Goal: Task Accomplishment & Management: Complete application form

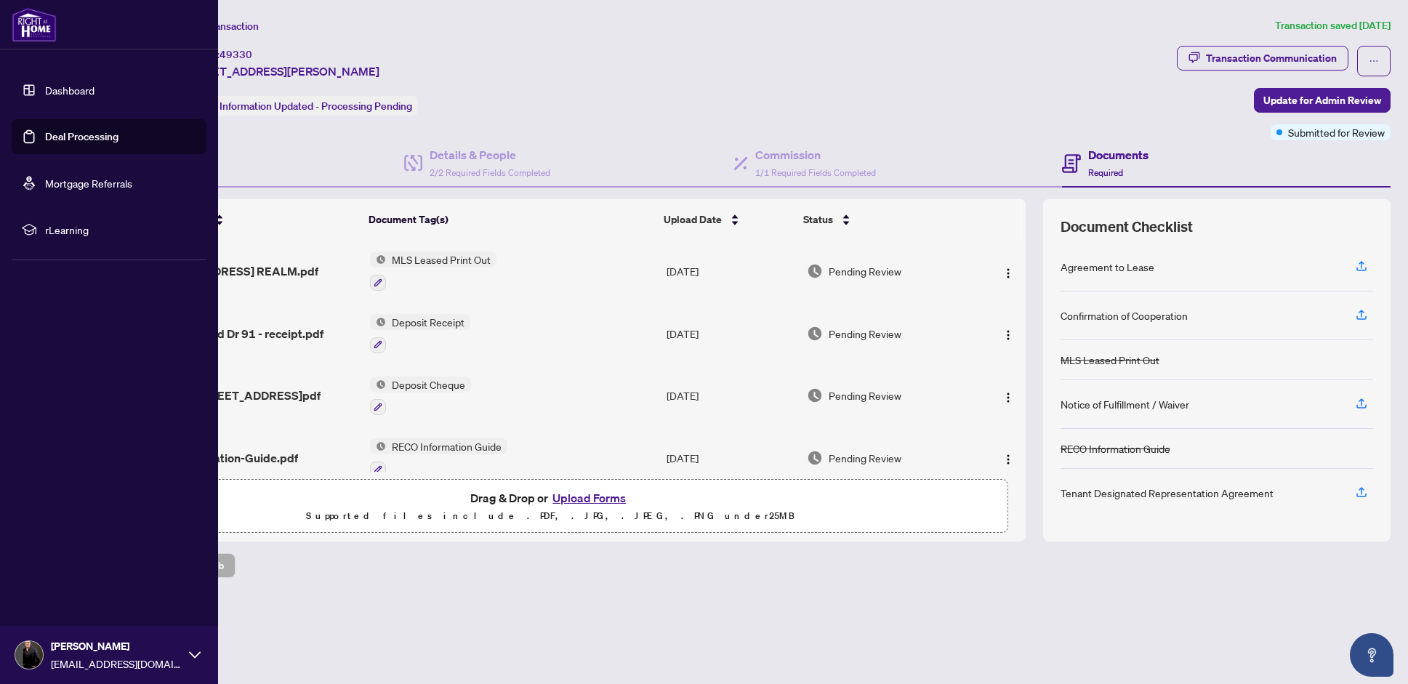
click at [45, 94] on link "Dashboard" at bounding box center [69, 90] width 49 height 13
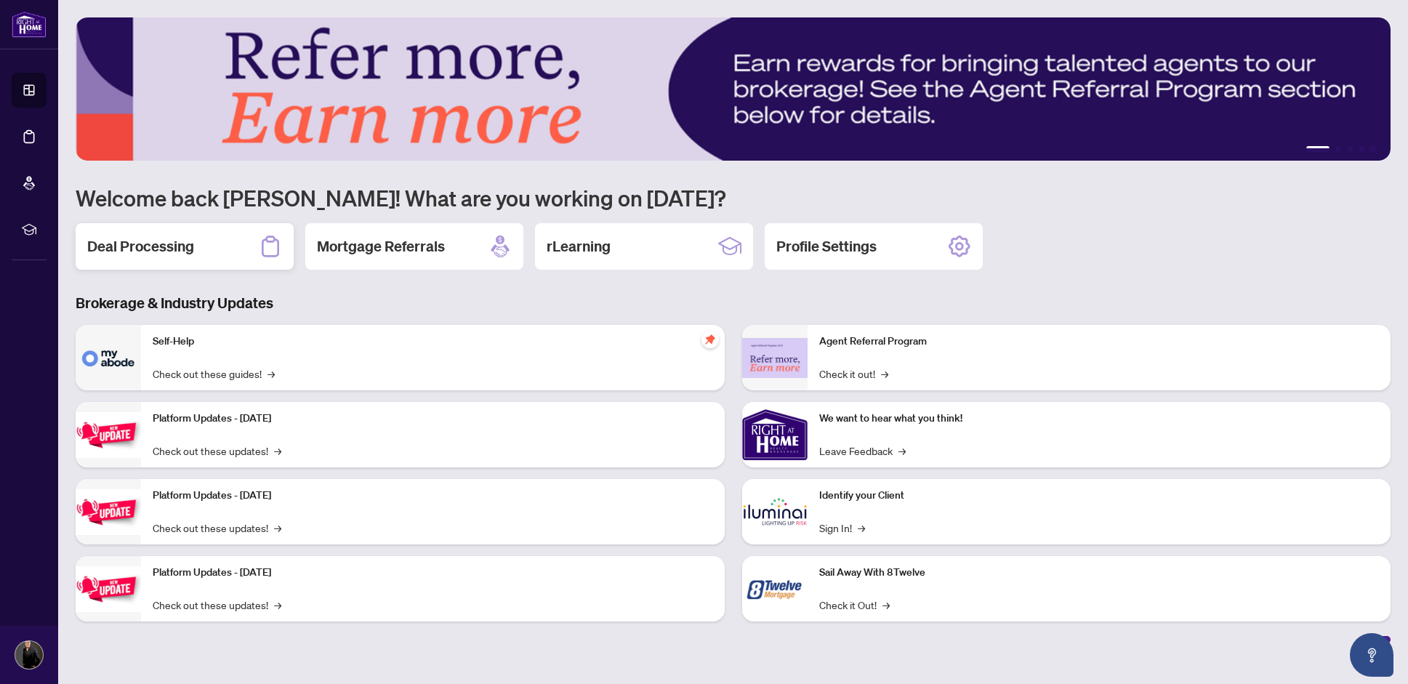
click at [163, 255] on h2 "Deal Processing" at bounding box center [140, 246] width 107 height 20
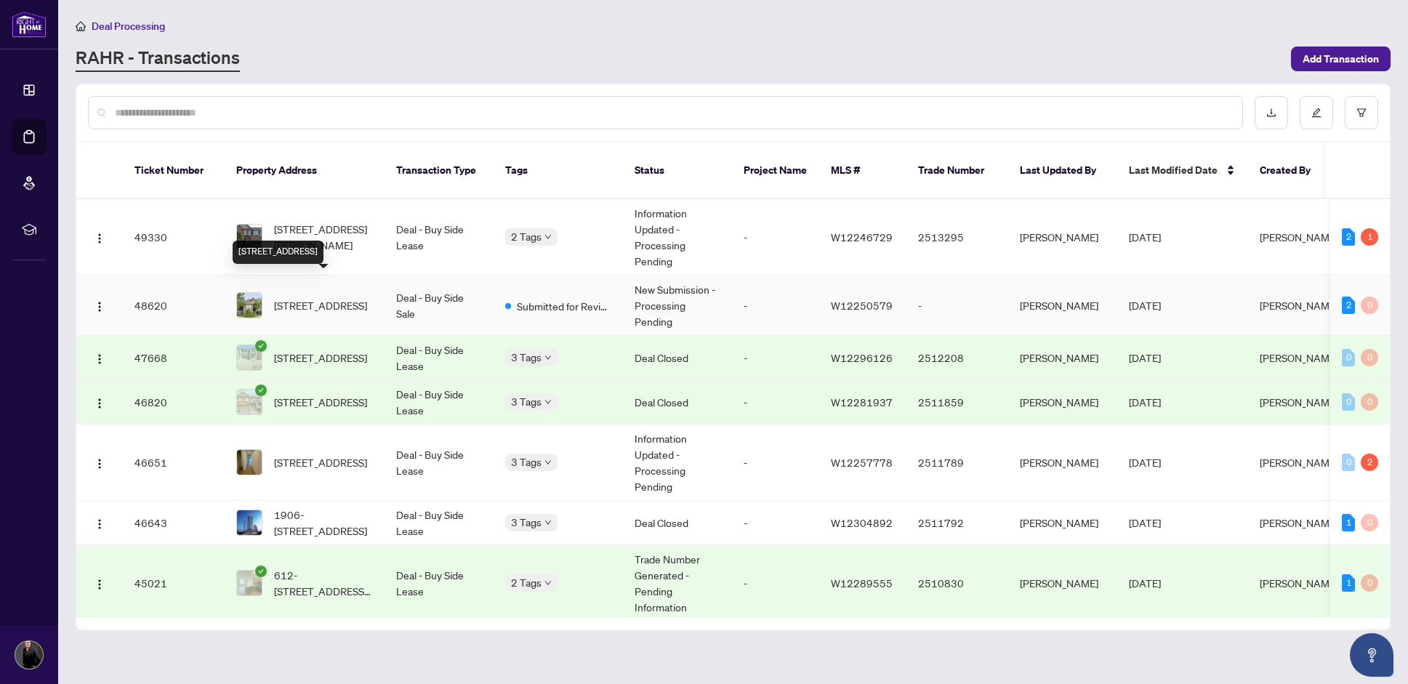
click at [343, 297] on span "[STREET_ADDRESS]" at bounding box center [320, 305] width 93 height 16
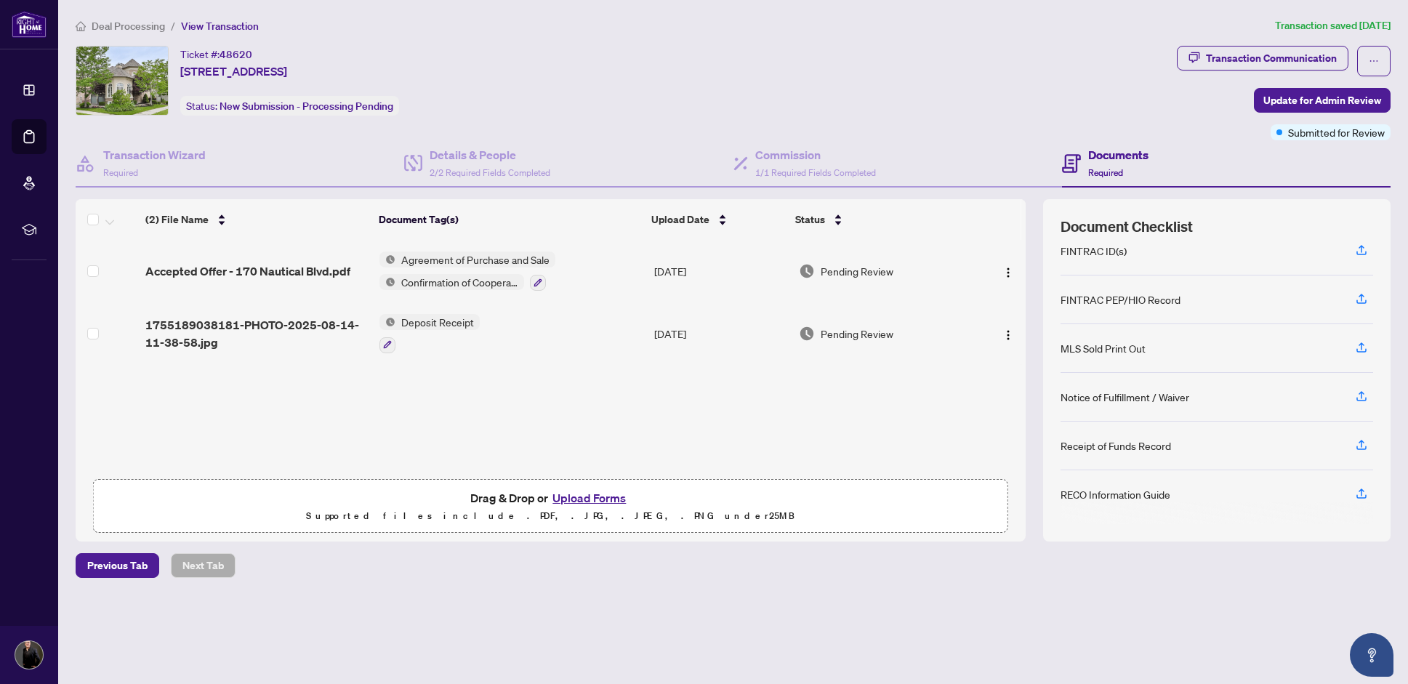
scroll to position [145, 0]
click at [611, 496] on button "Upload Forms" at bounding box center [589, 497] width 82 height 19
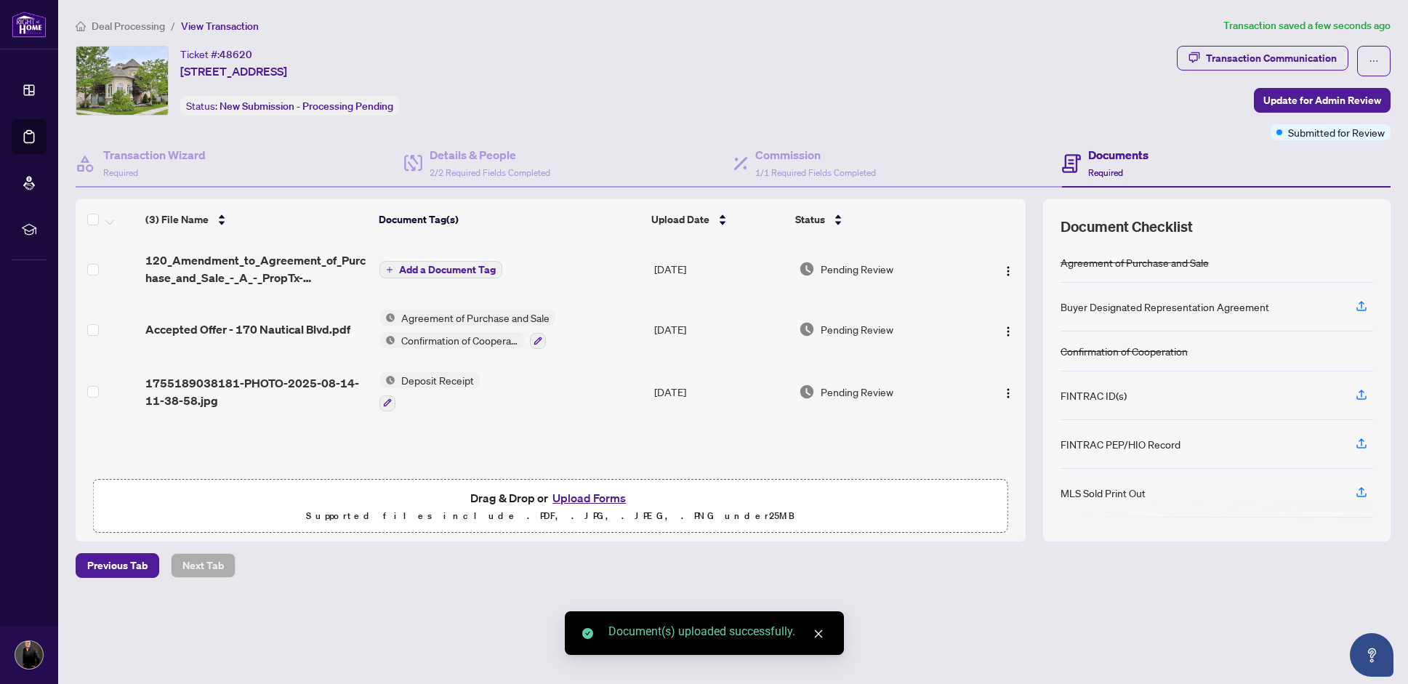
click at [585, 497] on button "Upload Forms" at bounding box center [589, 497] width 82 height 19
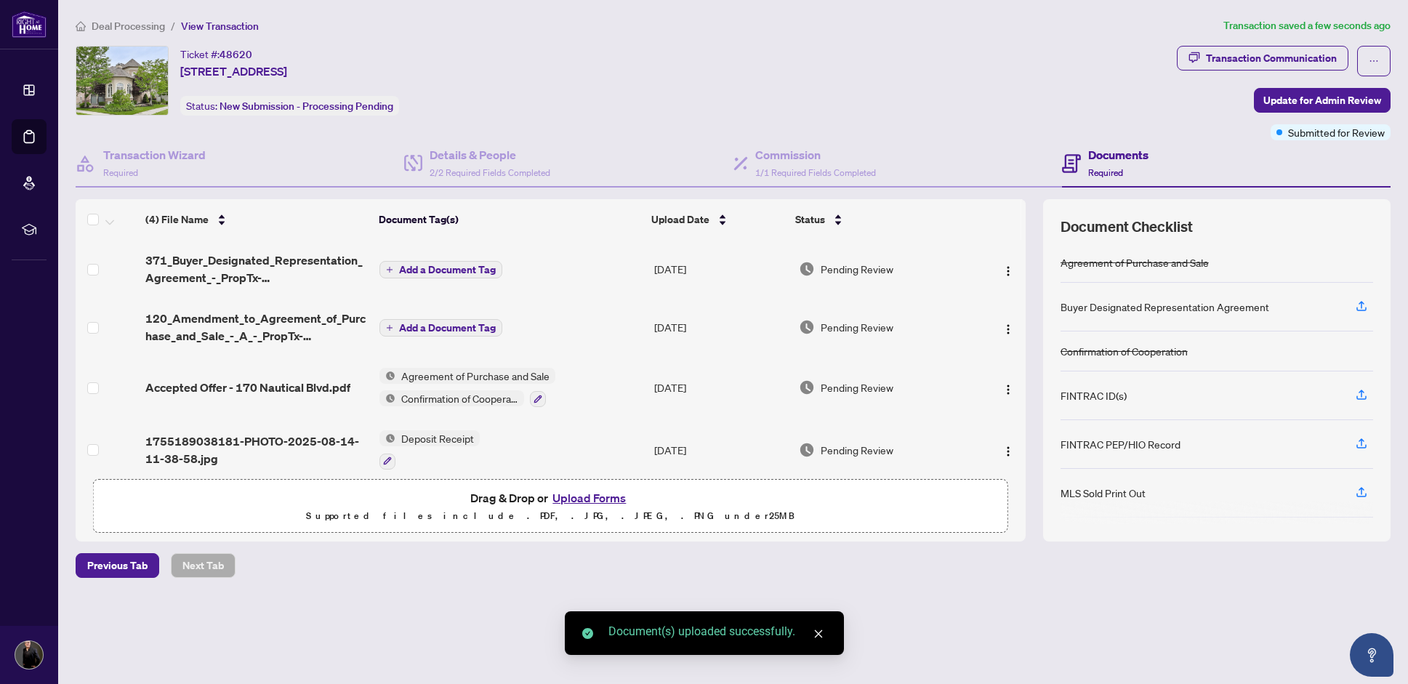
click at [600, 499] on button "Upload Forms" at bounding box center [589, 497] width 82 height 19
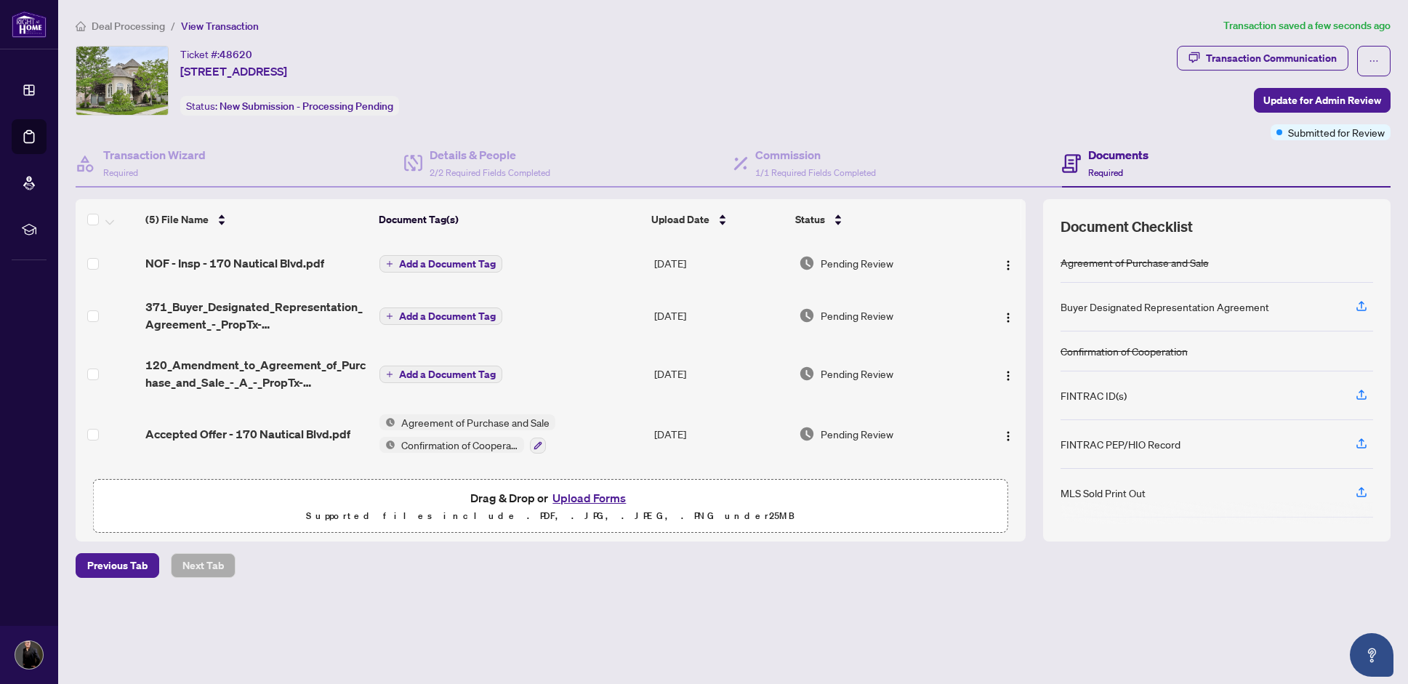
click at [399, 315] on span "Add a Document Tag" at bounding box center [447, 316] width 97 height 10
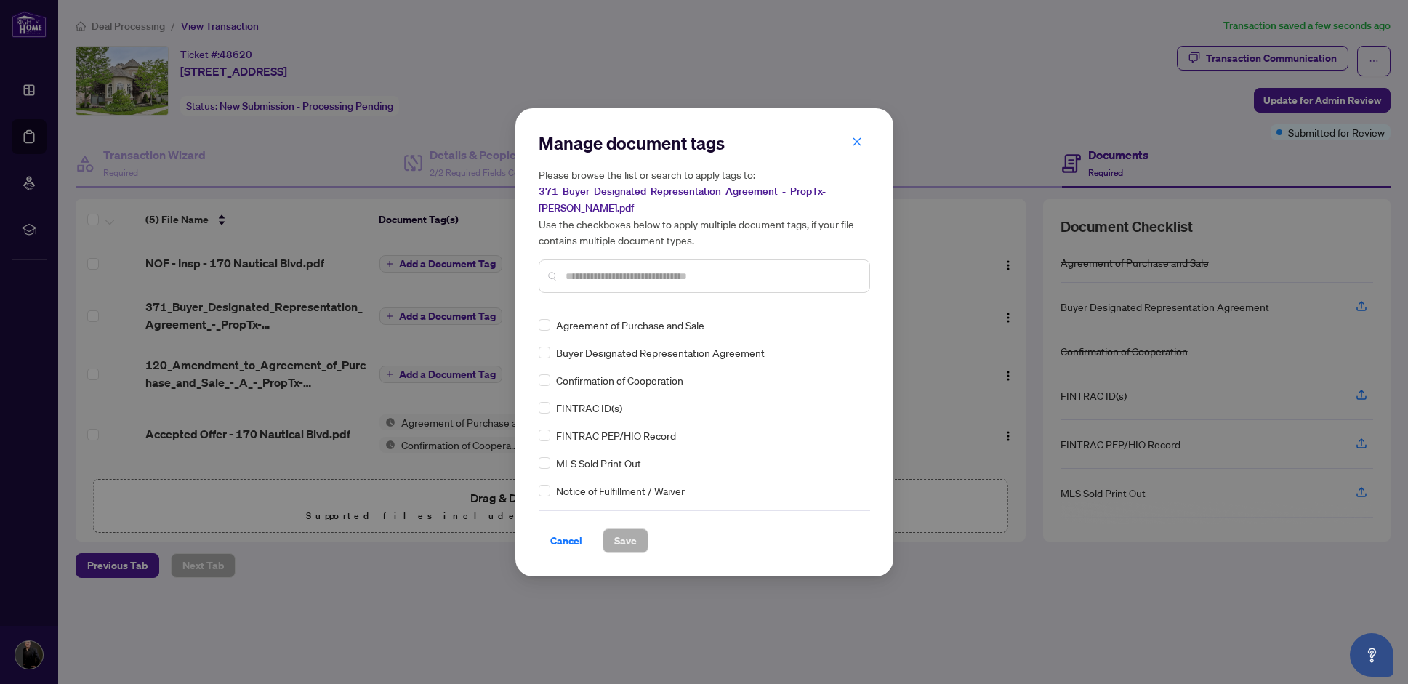
click at [597, 297] on div "Manage document tags Please browse the list or search to apply tags to: 371_Buy…" at bounding box center [704, 343] width 331 height 422
click at [620, 274] on input "text" at bounding box center [711, 276] width 292 height 16
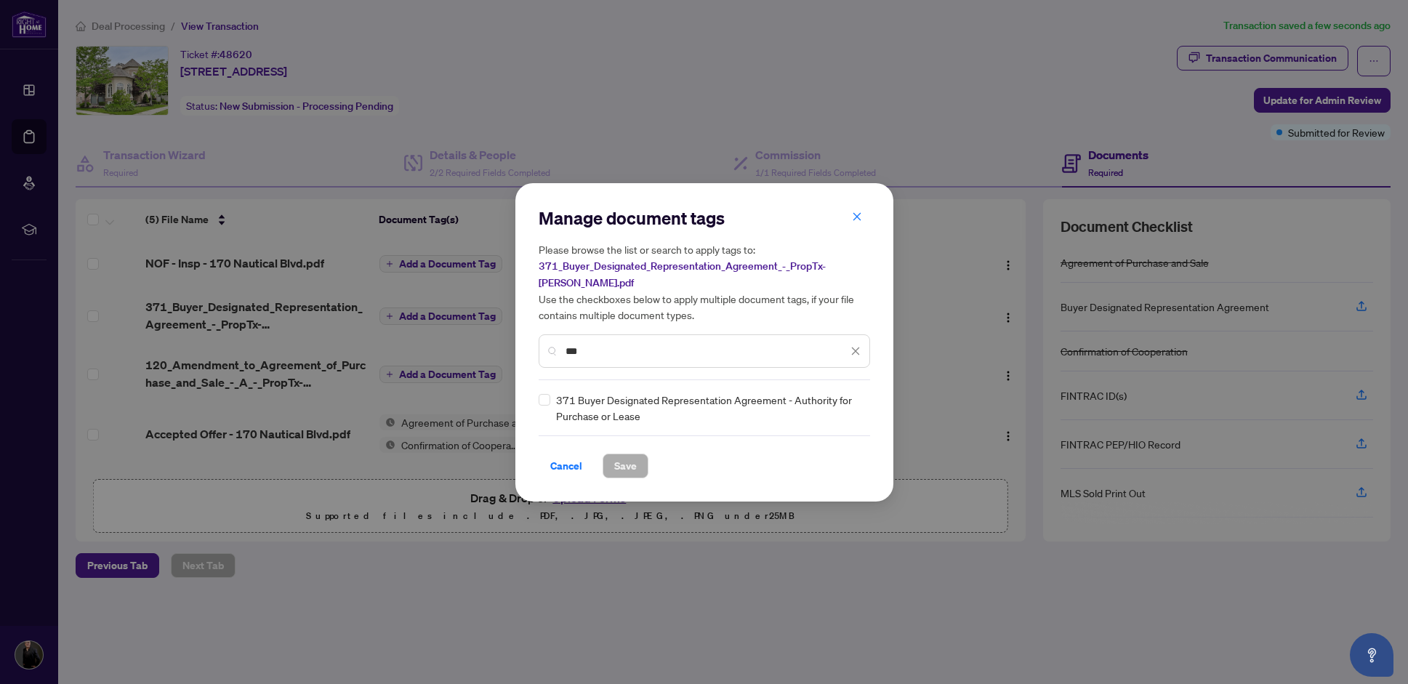
type input "***"
click at [554, 393] on div "371 Buyer Designated Representation Agreement - Authority for Purchase or Lease" at bounding box center [700, 408] width 323 height 32
click at [542, 395] on span at bounding box center [545, 400] width 12 height 12
click at [616, 459] on span "Save" at bounding box center [625, 465] width 23 height 23
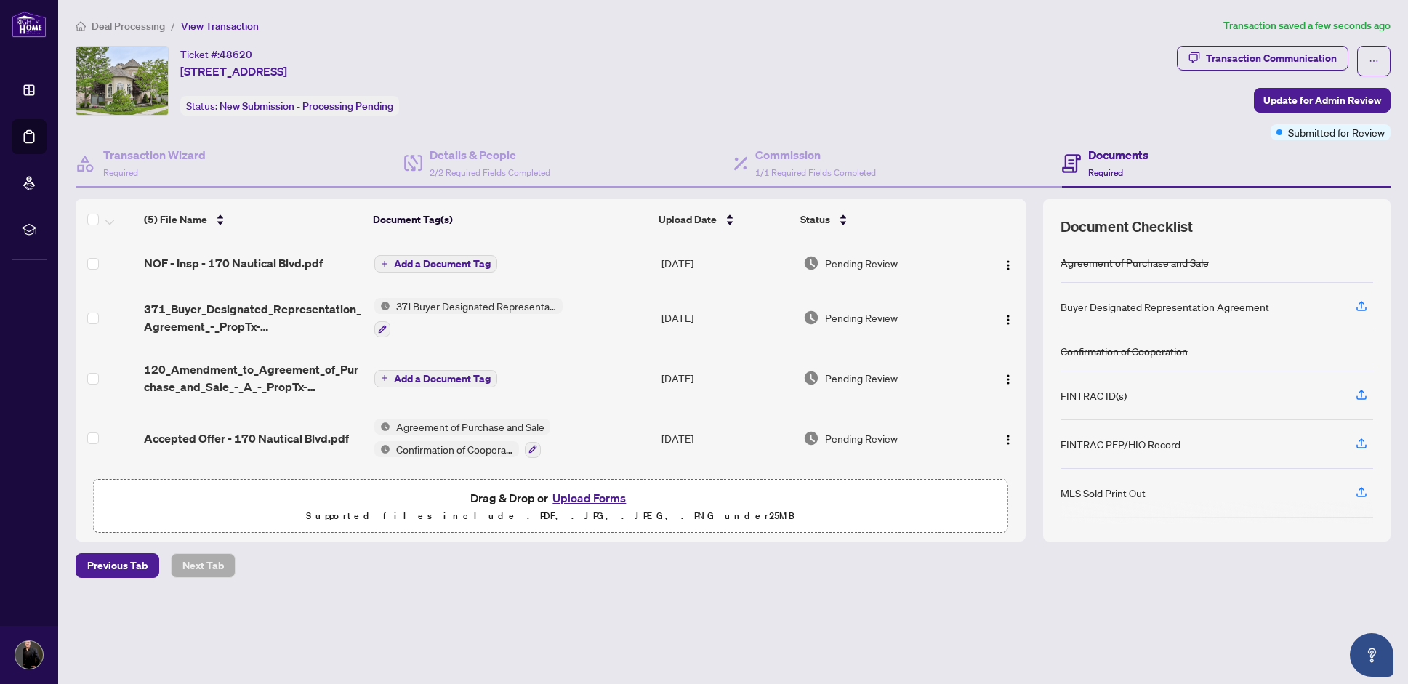
click at [401, 379] on span "Add a Document Tag" at bounding box center [442, 379] width 97 height 10
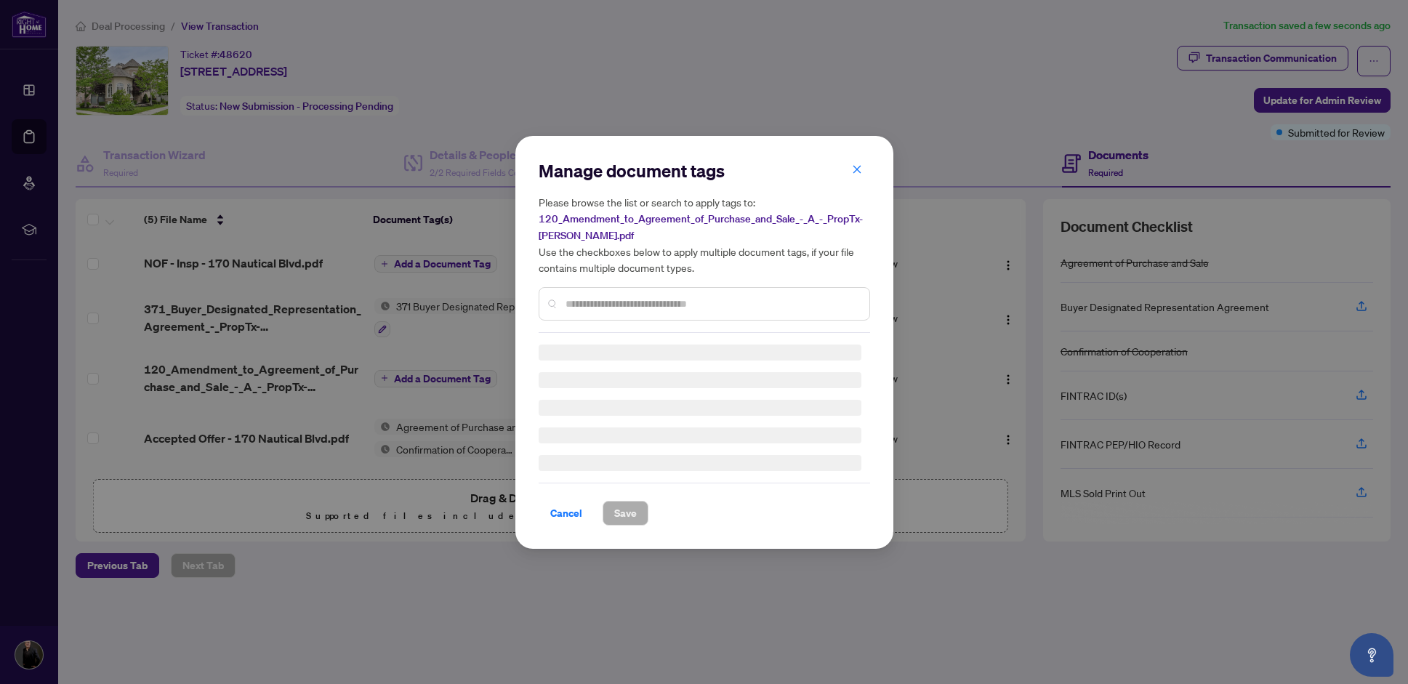
click at [602, 298] on input "text" at bounding box center [711, 304] width 292 height 16
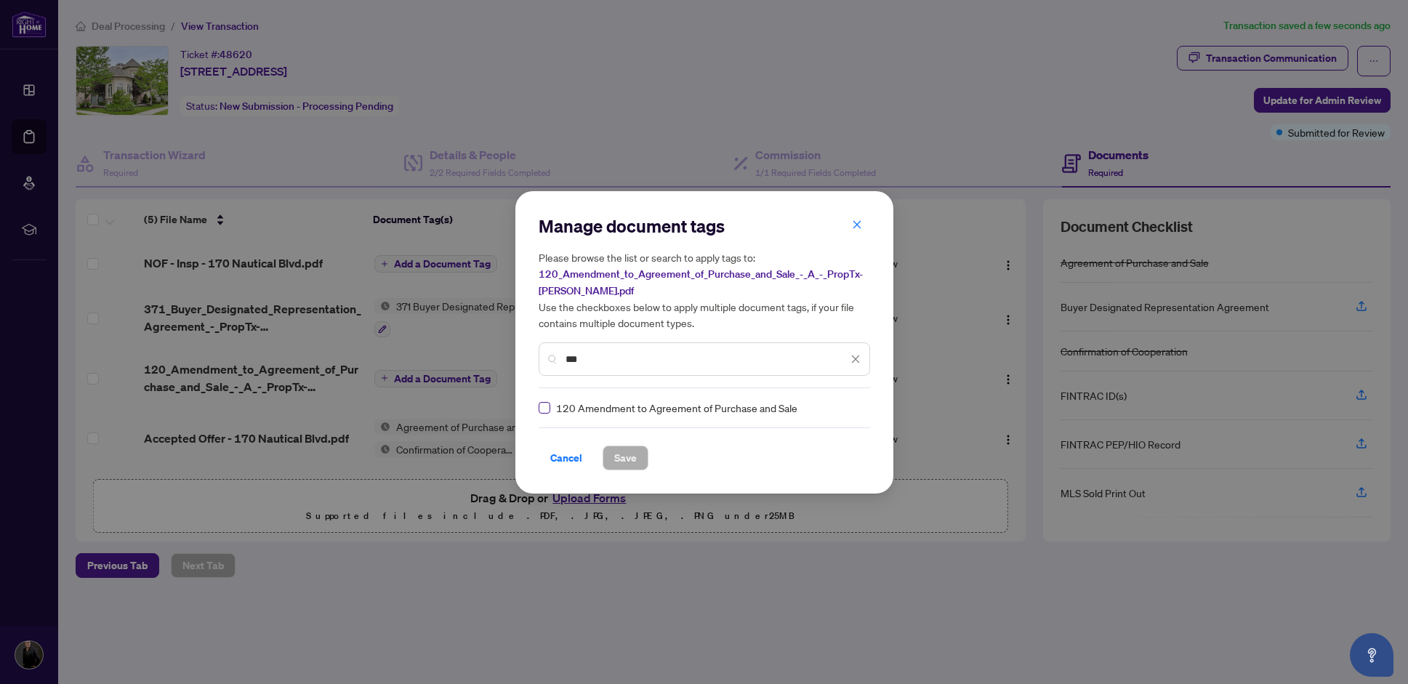
type input "***"
click at [548, 410] on span at bounding box center [545, 408] width 12 height 12
click at [630, 456] on span "Save" at bounding box center [625, 457] width 23 height 23
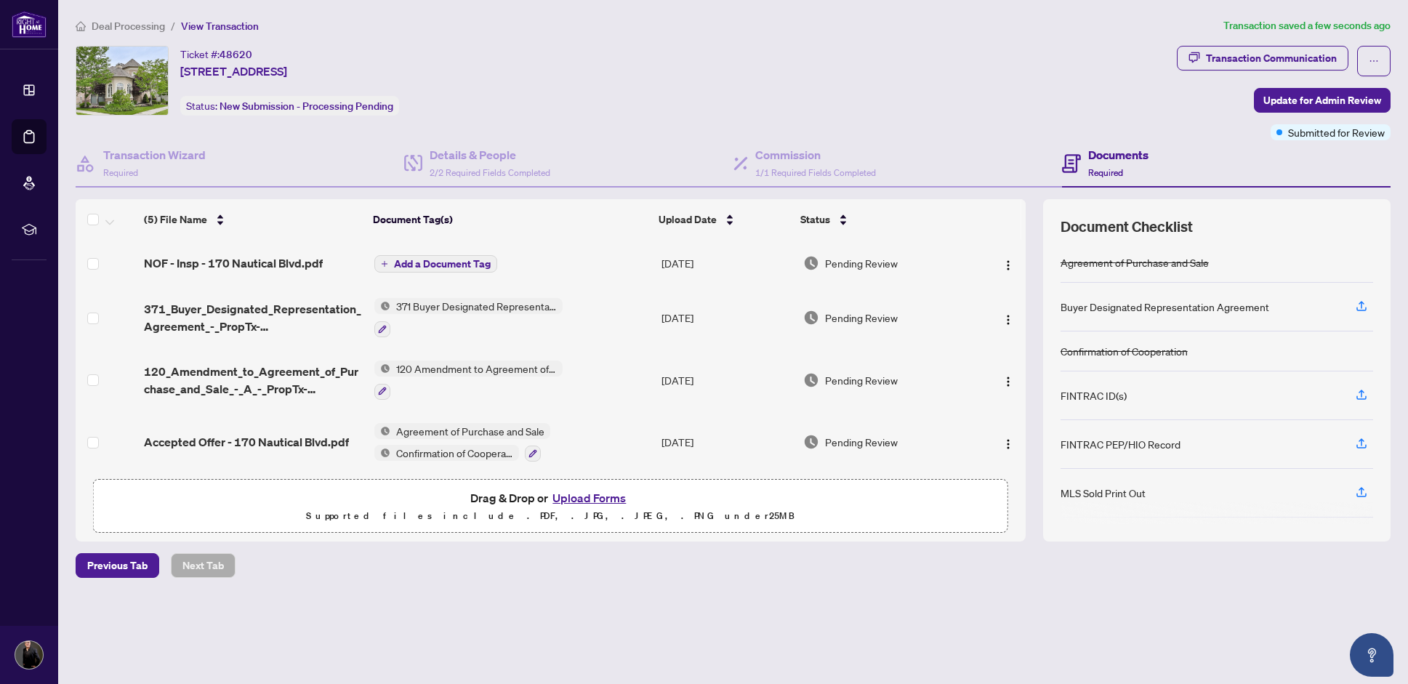
click at [394, 266] on span "Add a Document Tag" at bounding box center [442, 264] width 97 height 10
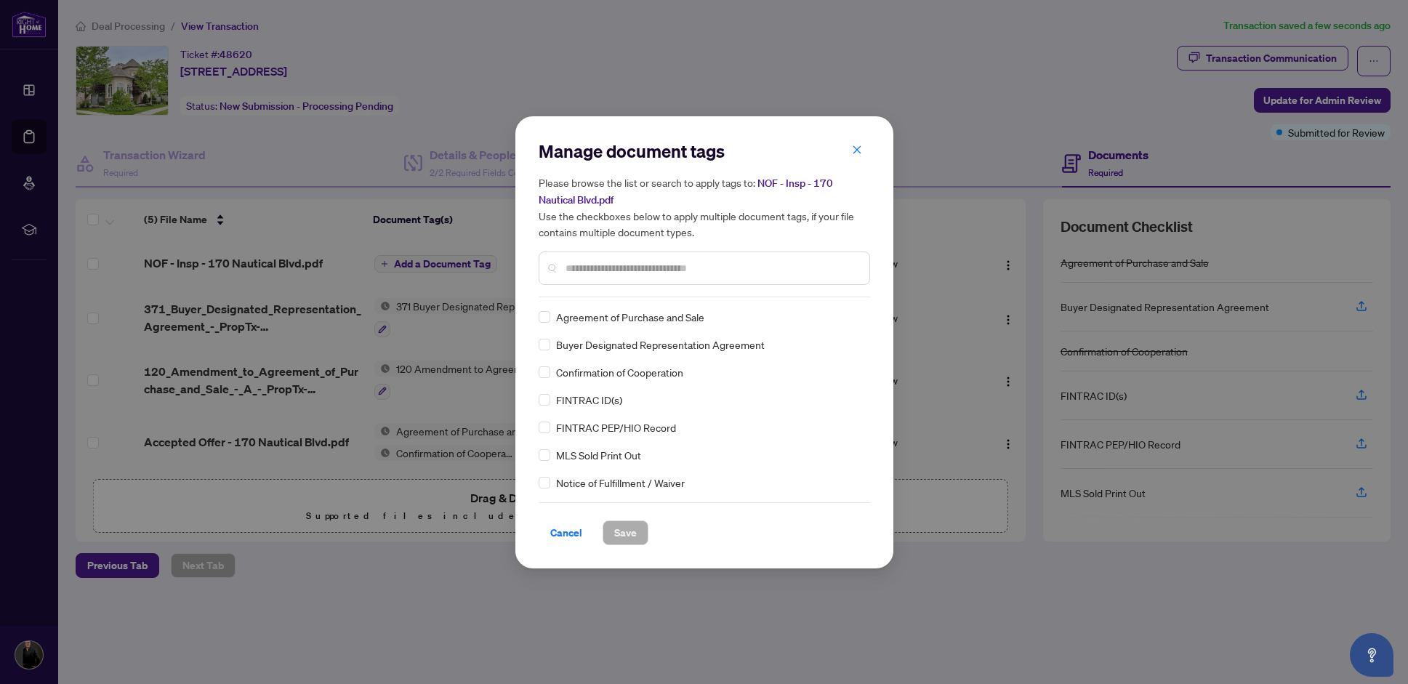
click at [600, 292] on div "Manage document tags Please browse the list or search to apply tags to: NOF - I…" at bounding box center [704, 219] width 331 height 158
click at [590, 265] on input "text" at bounding box center [711, 268] width 292 height 16
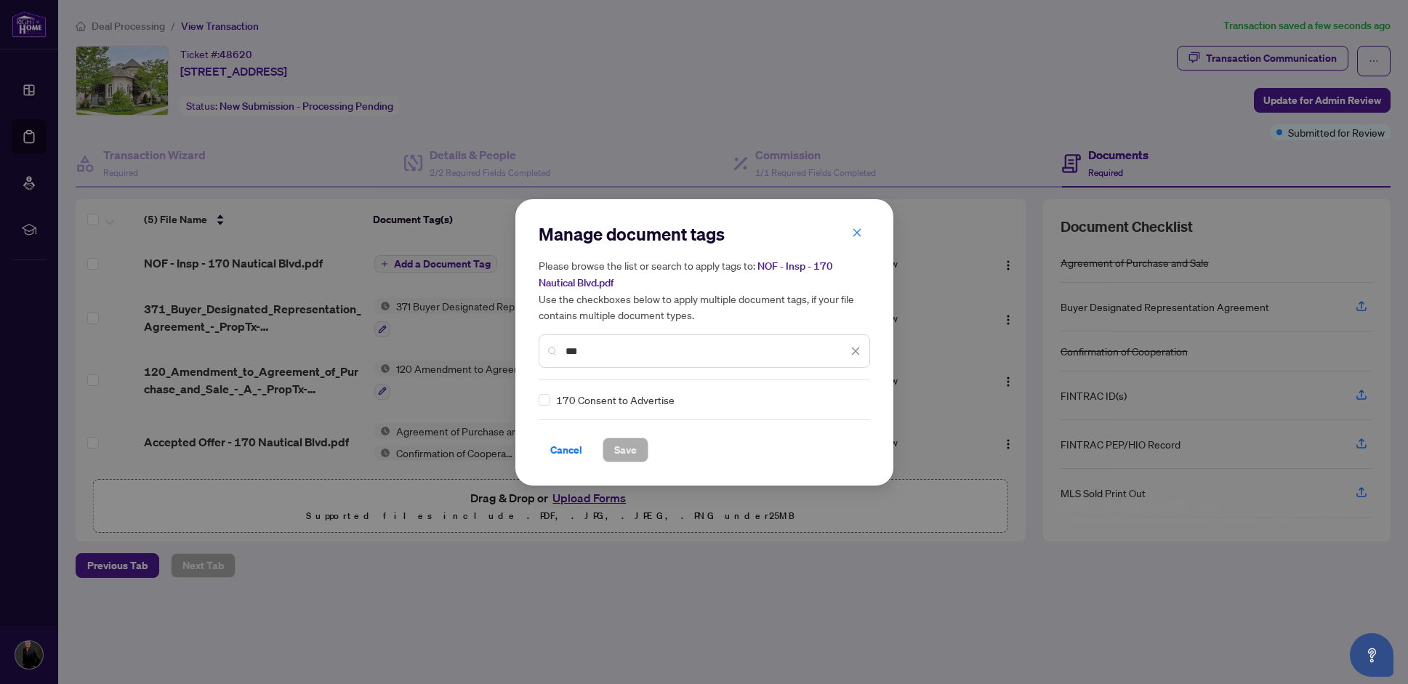
click at [549, 400] on span at bounding box center [545, 400] width 12 height 12
click at [605, 352] on input "***" at bounding box center [706, 351] width 282 height 16
click at [605, 353] on input "***" at bounding box center [706, 351] width 282 height 16
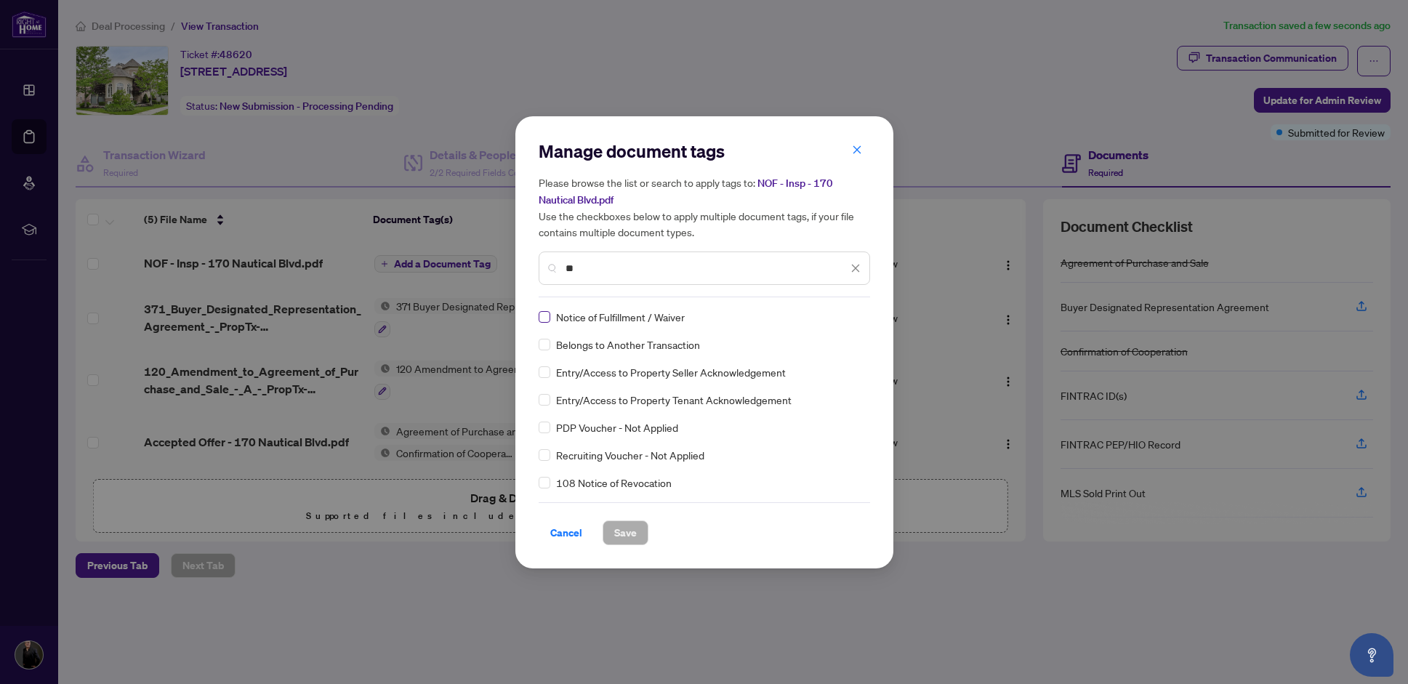
type input "**"
click at [549, 319] on span at bounding box center [545, 317] width 12 height 12
click at [630, 531] on span "Save" at bounding box center [625, 532] width 23 height 23
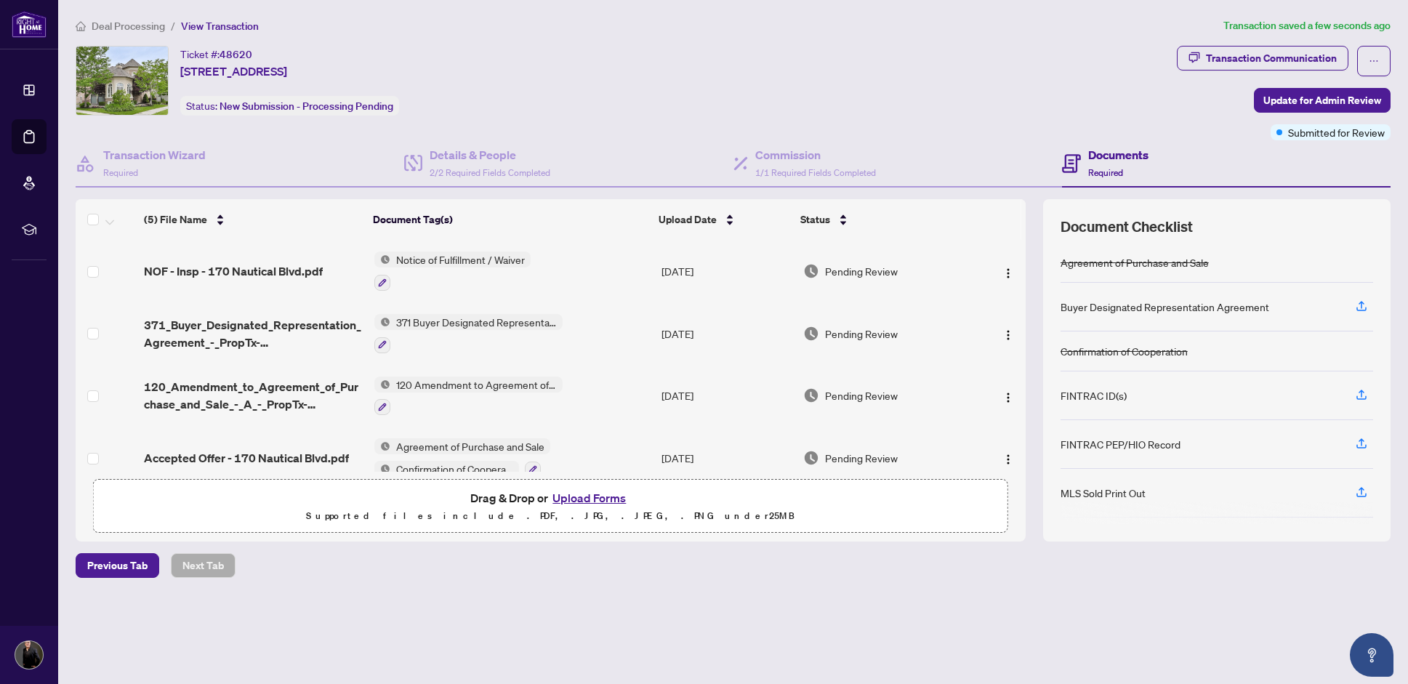
scroll to position [0, 0]
click at [92, 274] on span at bounding box center [93, 272] width 12 height 12
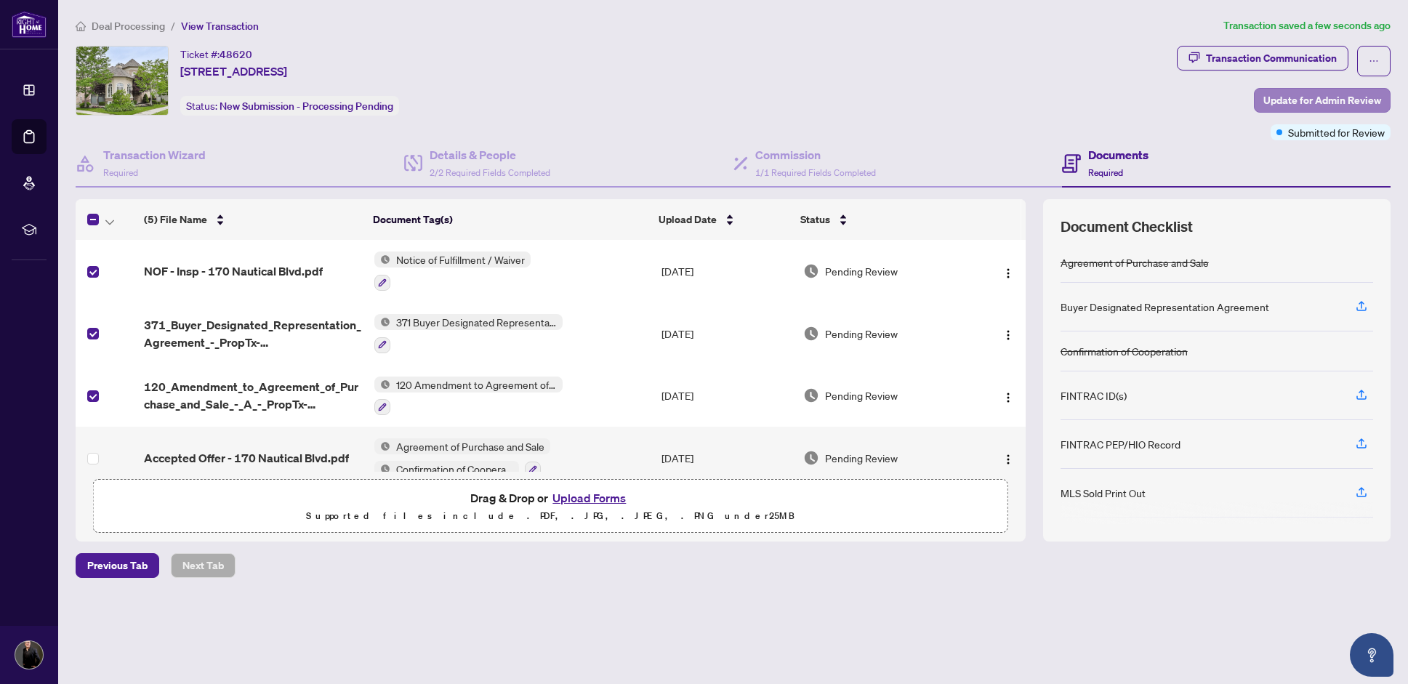
click at [1320, 105] on span "Update for Admin Review" at bounding box center [1322, 100] width 118 height 23
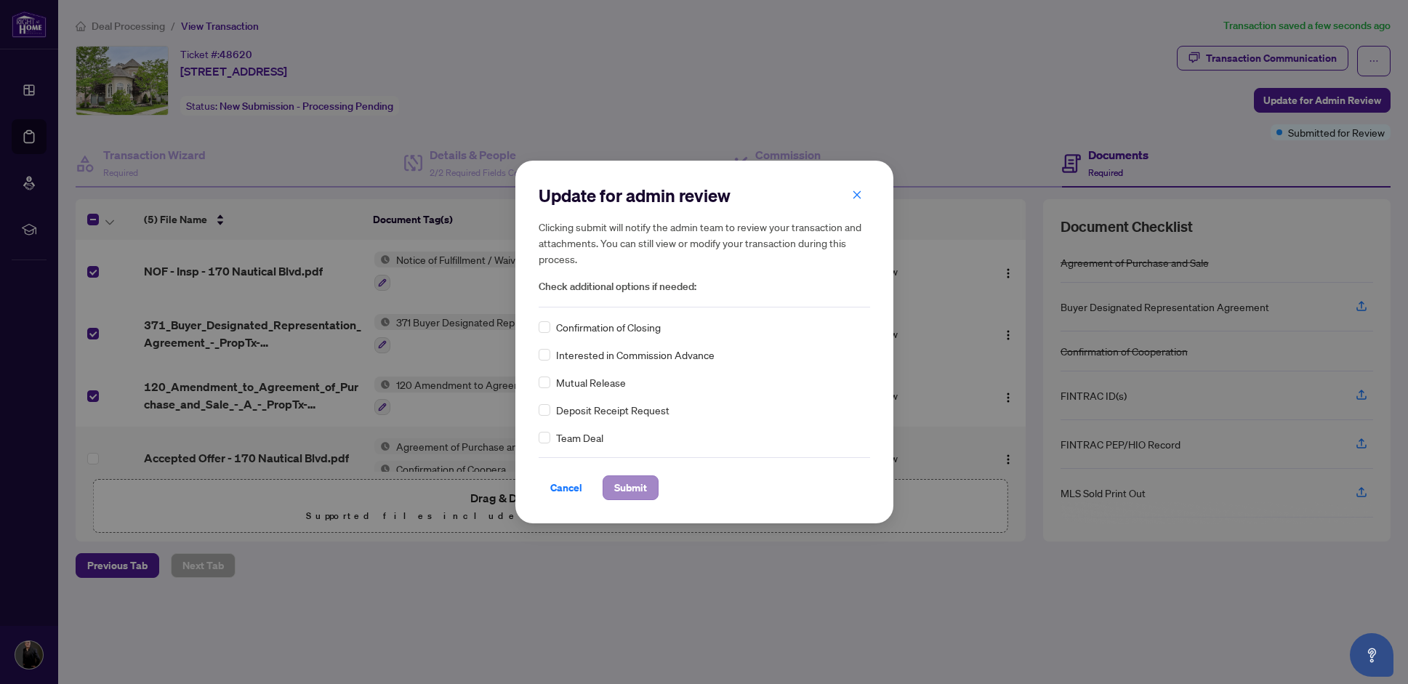
click at [634, 490] on span "Submit" at bounding box center [630, 487] width 33 height 23
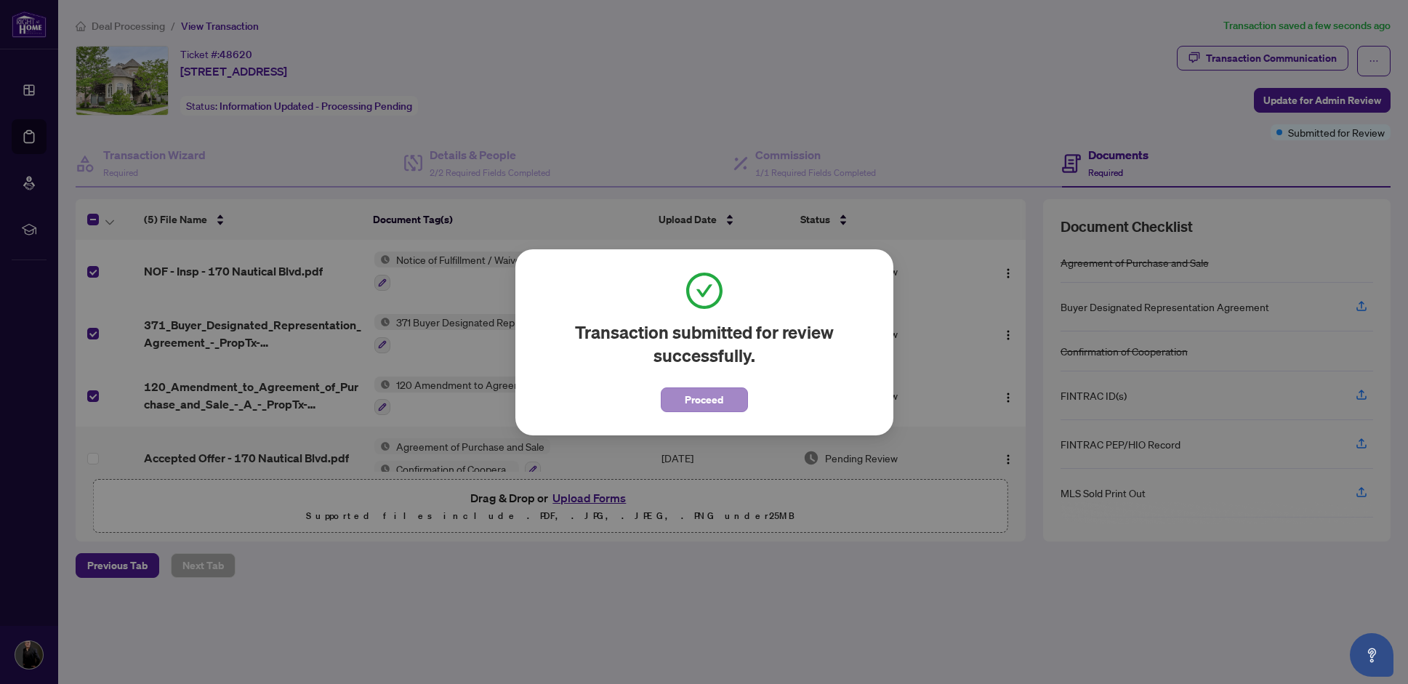
click at [712, 398] on span "Proceed" at bounding box center [704, 399] width 39 height 23
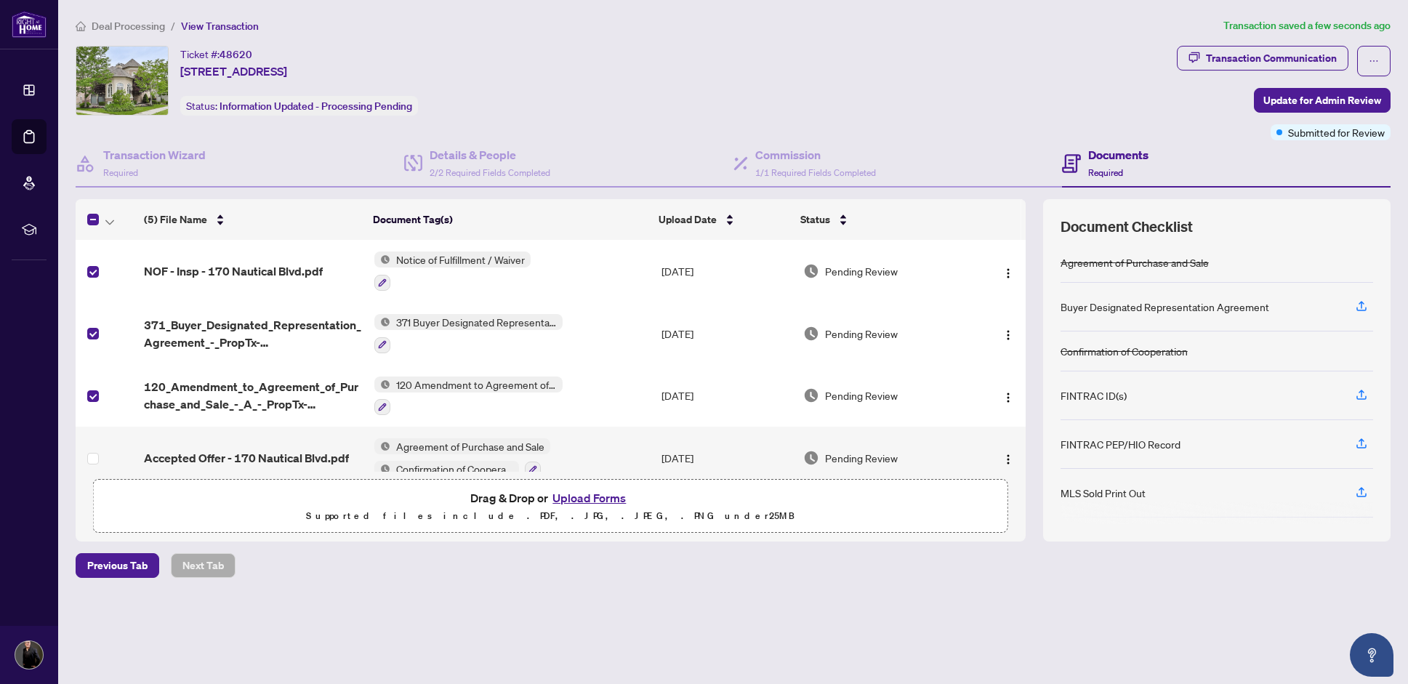
click at [582, 495] on button "Upload Forms" at bounding box center [589, 497] width 82 height 19
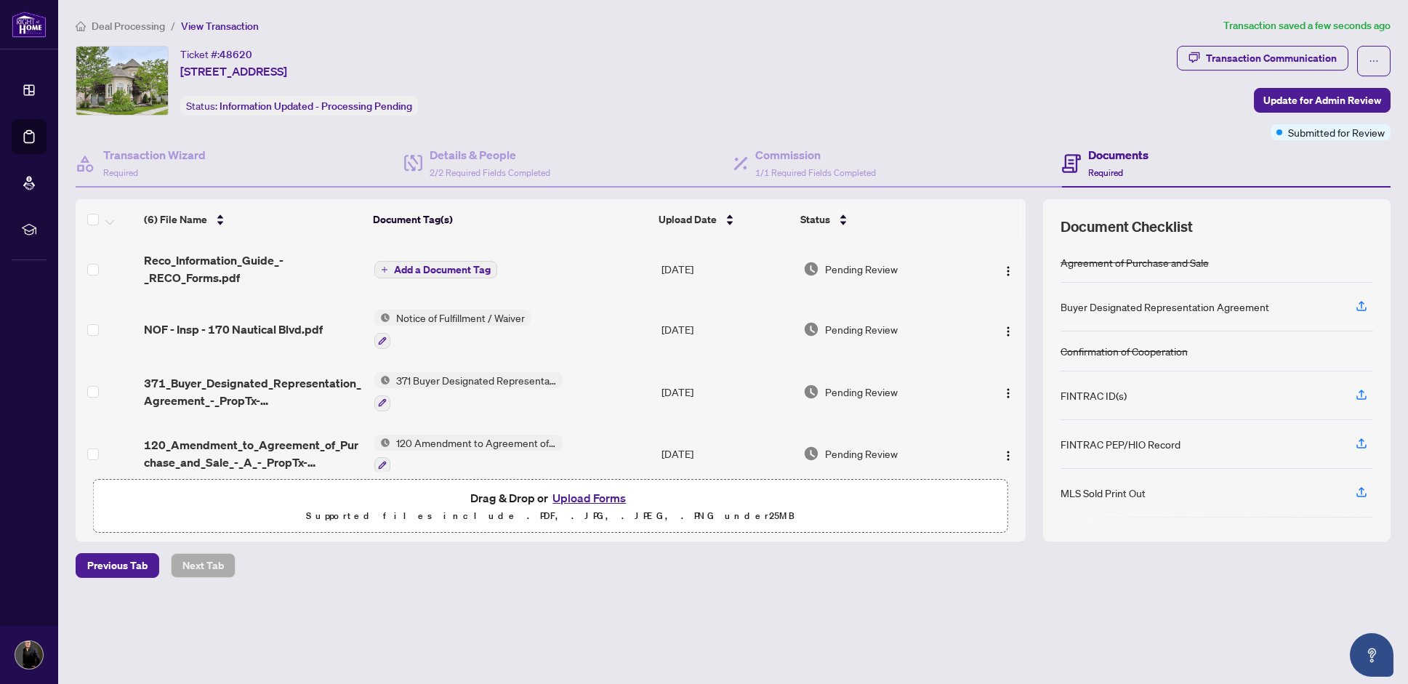
click at [420, 268] on span "Add a Document Tag" at bounding box center [442, 270] width 97 height 10
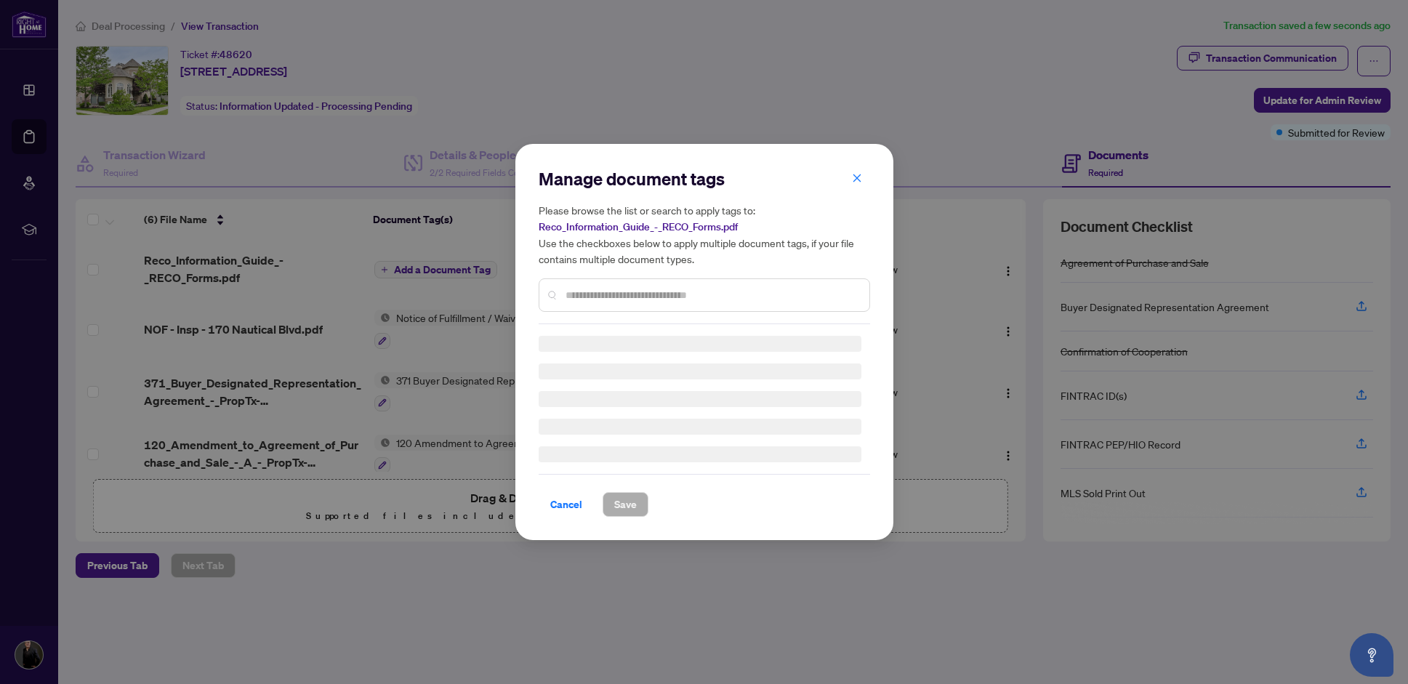
click at [603, 297] on input "text" at bounding box center [711, 295] width 292 height 16
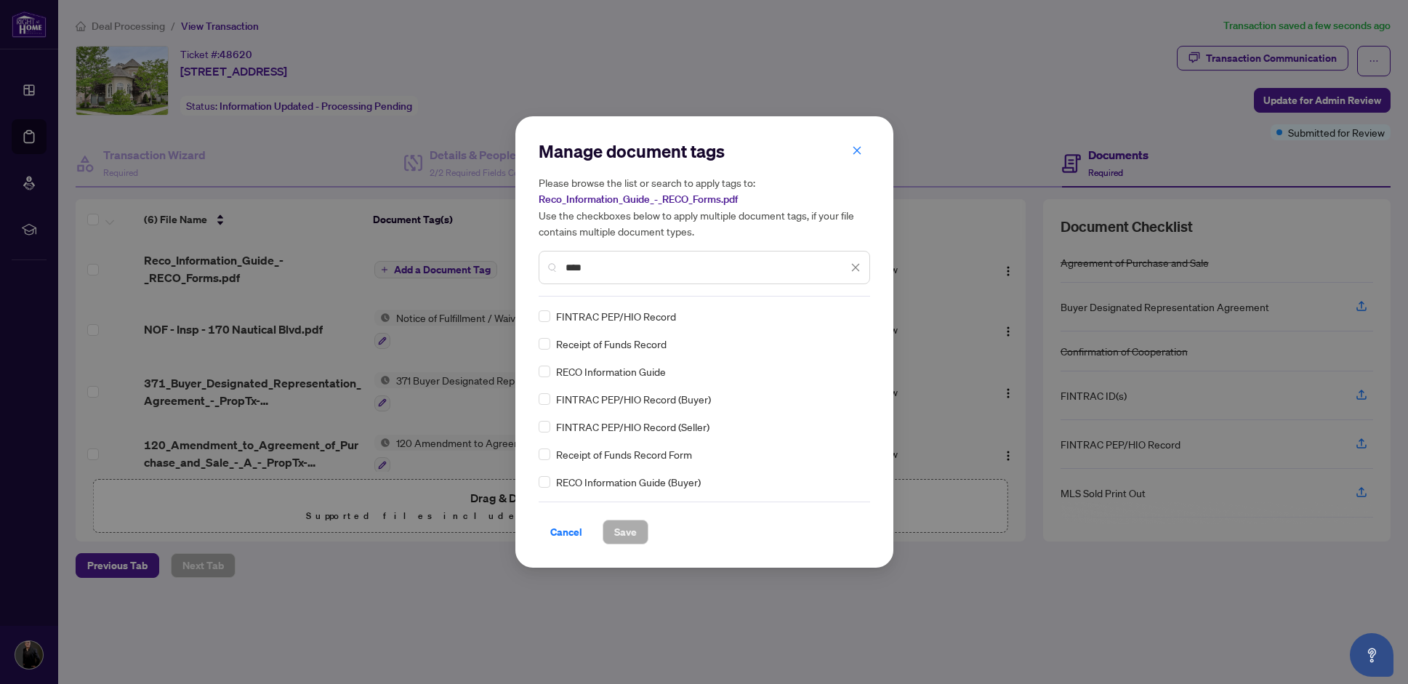
type input "****"
click at [626, 537] on span "Save" at bounding box center [625, 531] width 23 height 23
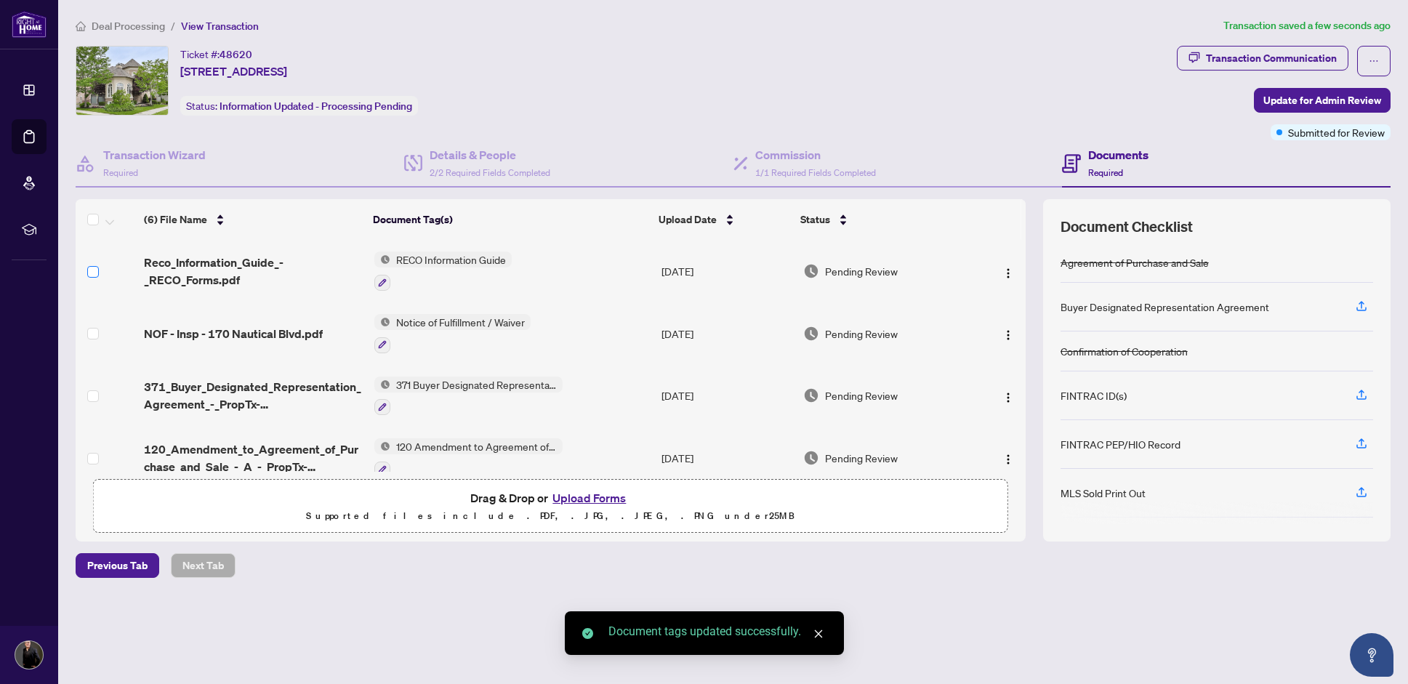
click at [88, 275] on span at bounding box center [93, 272] width 12 height 12
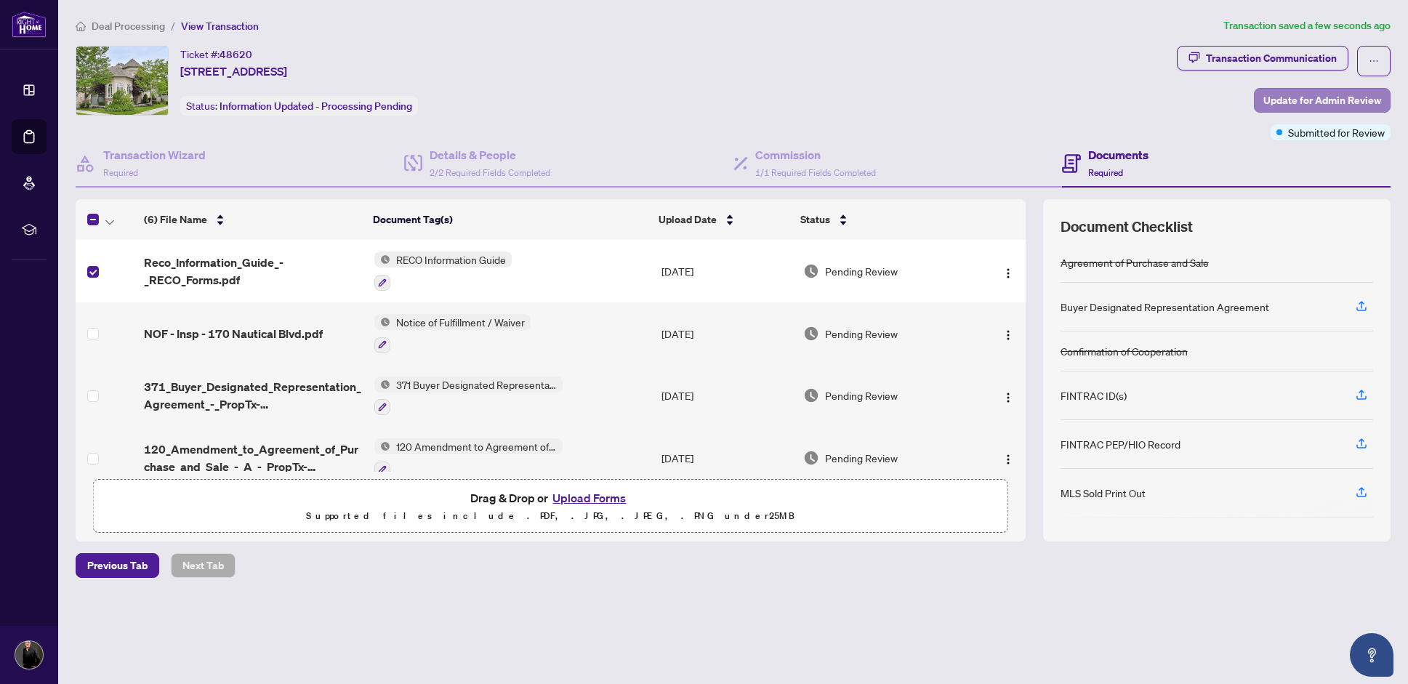
click at [1334, 96] on span "Update for Admin Review" at bounding box center [1322, 100] width 118 height 23
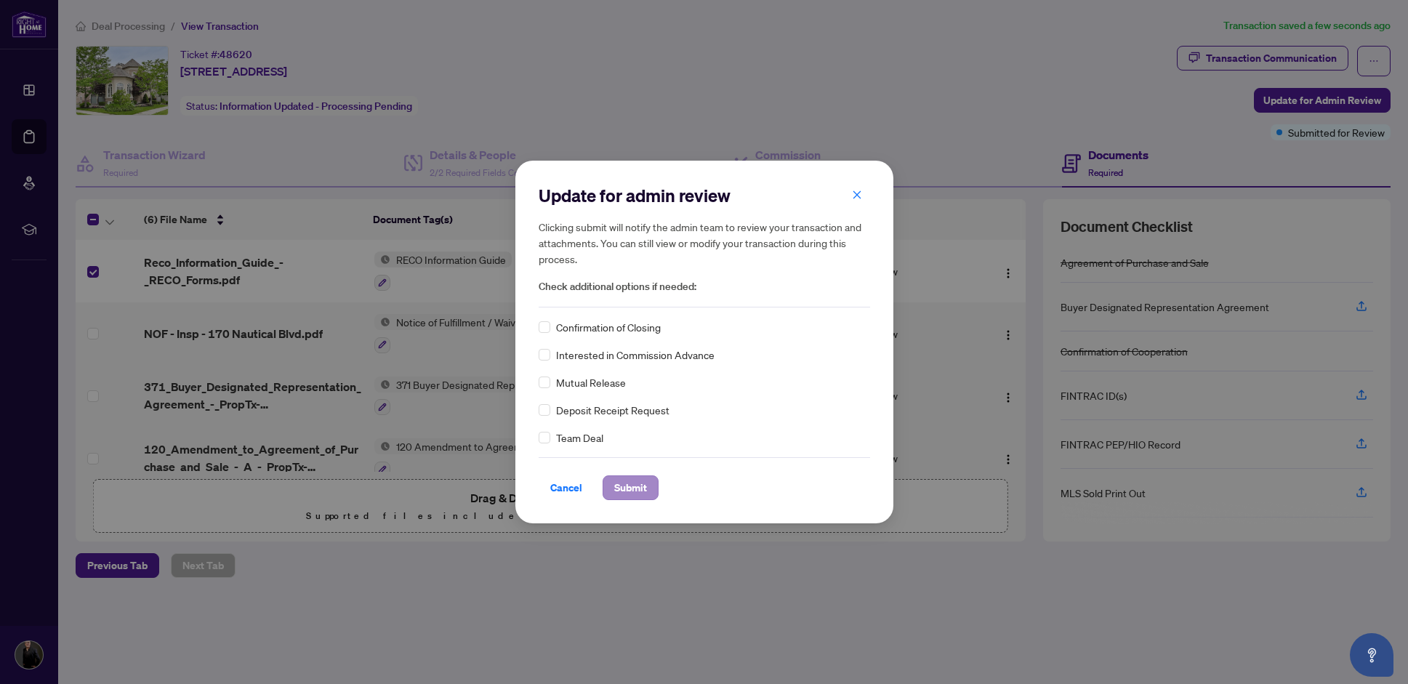
click at [632, 489] on span "Submit" at bounding box center [630, 487] width 33 height 23
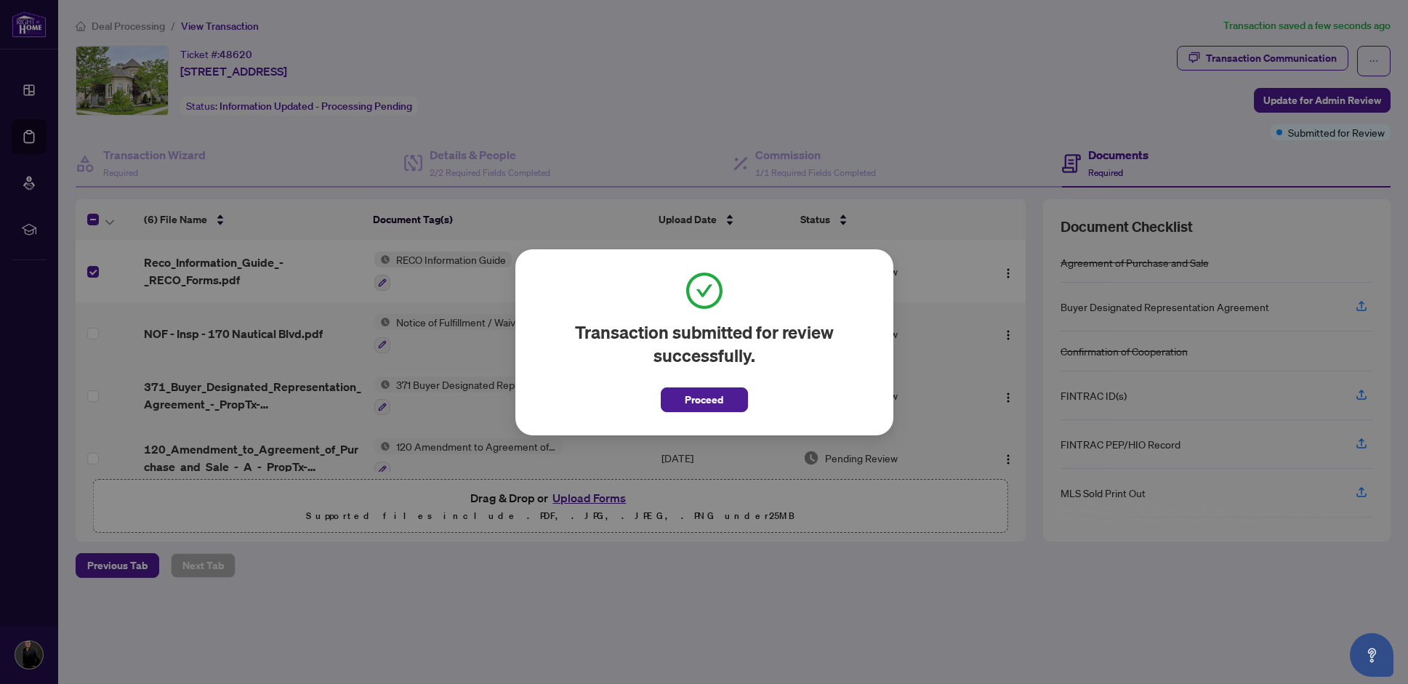
click at [711, 400] on span "Proceed" at bounding box center [704, 399] width 39 height 23
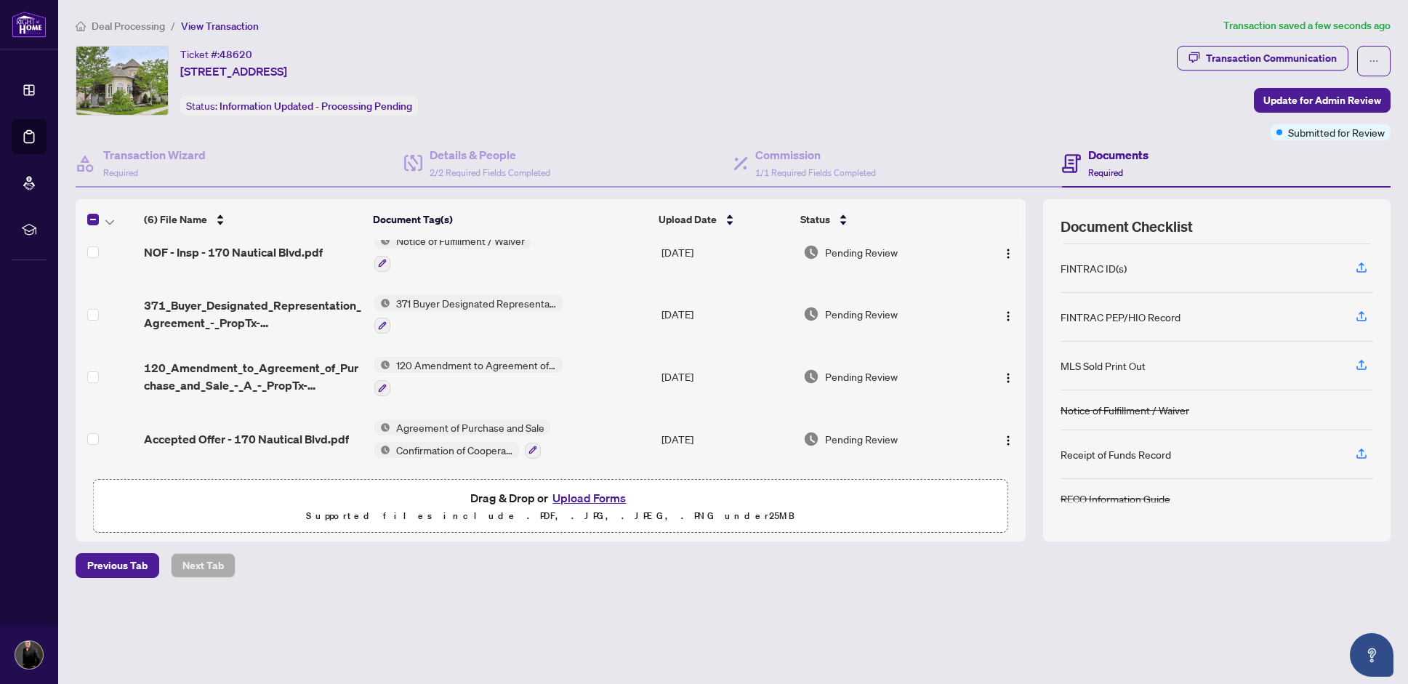
scroll to position [127, 0]
click at [536, 592] on div "Deal Processing / View Transaction Transaction saved a few seconds ago Ticket #…" at bounding box center [733, 322] width 1326 height 611
